Goal: Entertainment & Leisure: Consume media (video, audio)

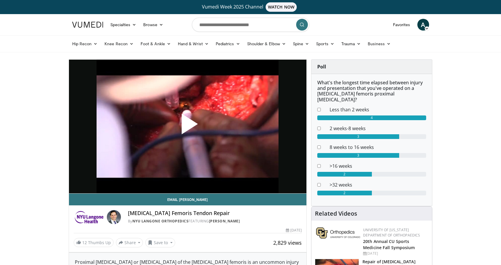
click at [188, 126] on span "Video Player" at bounding box center [188, 126] width 0 height 0
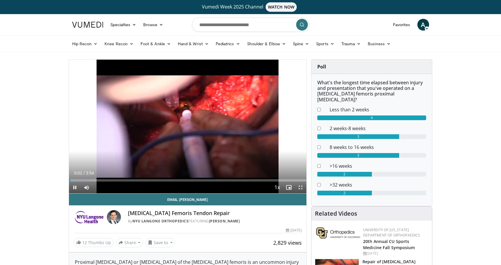
click at [73, 181] on span "Video Player" at bounding box center [75, 187] width 12 height 12
click at [74, 180] on div "Loaded : 8.53% 0:01 0:03" at bounding box center [188, 180] width 238 height 2
click at [74, 186] on span "Video Player" at bounding box center [75, 187] width 12 height 12
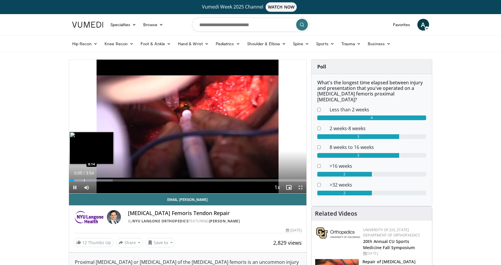
click at [84, 179] on div "Progress Bar" at bounding box center [84, 180] width 1 height 2
click at [91, 178] on div "Loaded : 21.30% 0:14 0:21" at bounding box center [188, 179] width 238 height 6
click at [85, 179] on div "Loaded : 21.67% 0:22 0:21" at bounding box center [188, 180] width 238 height 2
